Goal: Transaction & Acquisition: Book appointment/travel/reservation

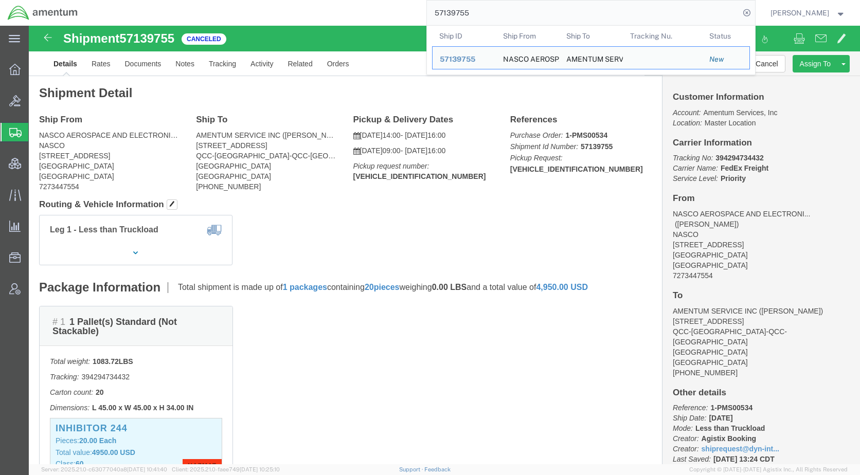
drag, startPoint x: 483, startPoint y: 15, endPoint x: 397, endPoint y: 14, distance: 86.4
click at [397, 14] on div "57139755 Ship ID Ship From Ship To Tracking Nu. Status Ship ID 57139755 Ship Fr…" at bounding box center [420, 13] width 670 height 26
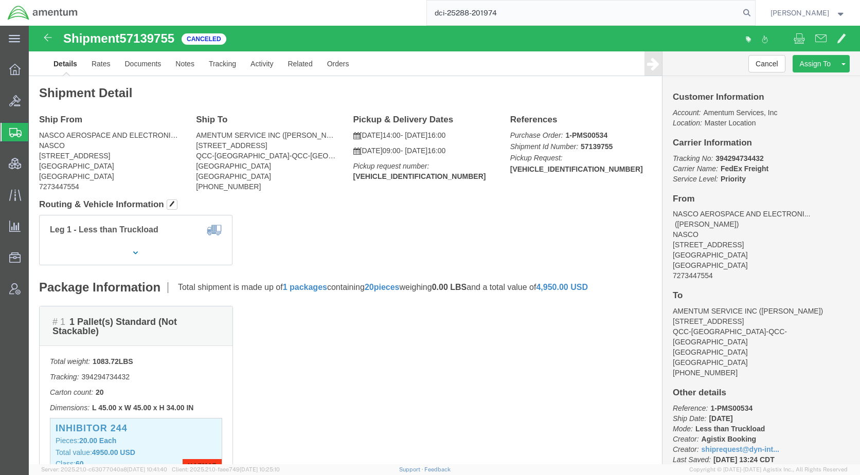
type input "dci-25288-201974"
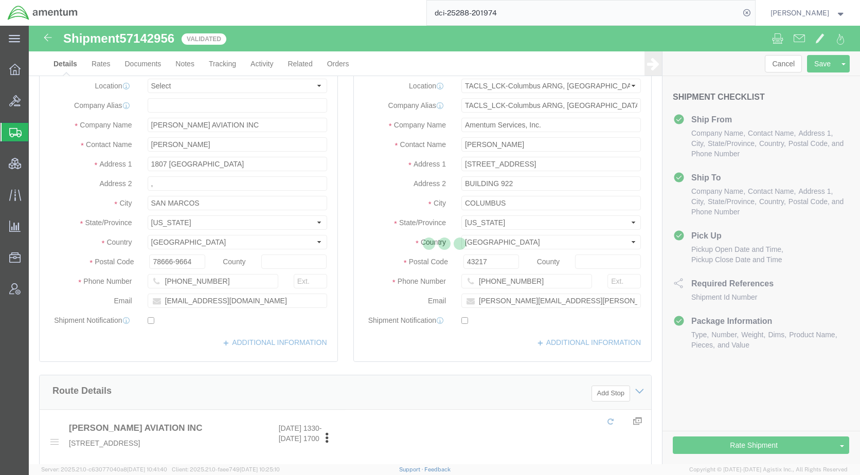
select select "42747"
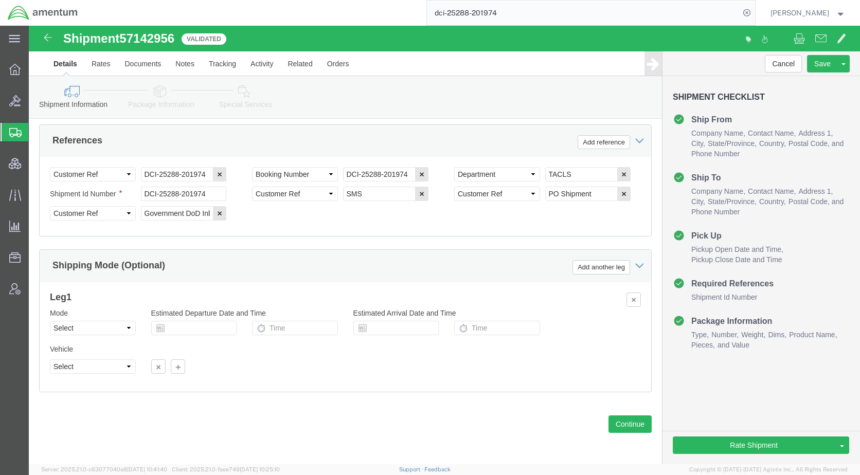
scroll to position [677, 0]
click icon
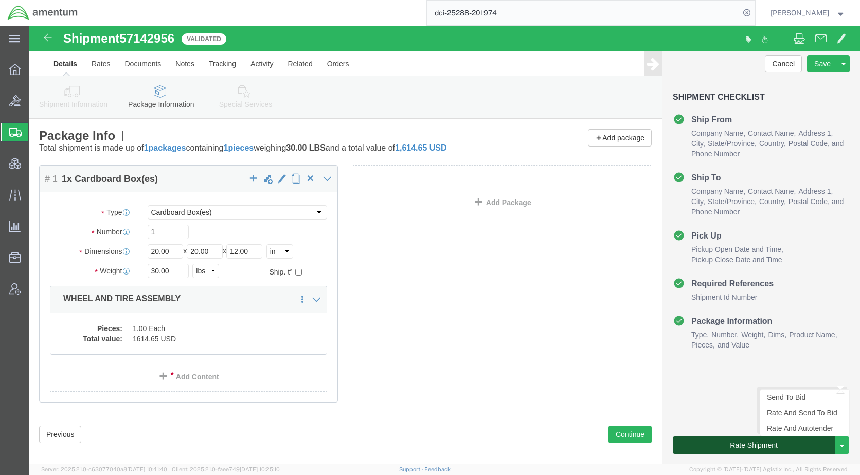
click button "Rate Shipment"
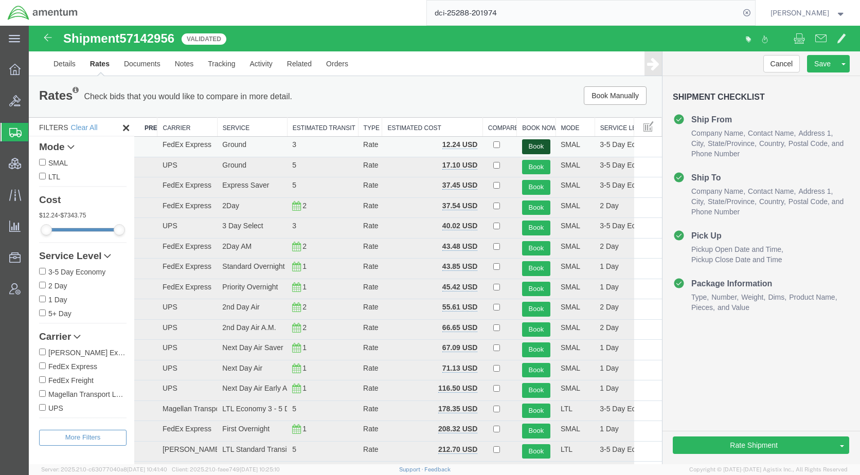
click at [523, 142] on button "Book" at bounding box center [536, 146] width 28 height 15
